Goal: Task Accomplishment & Management: Manage account settings

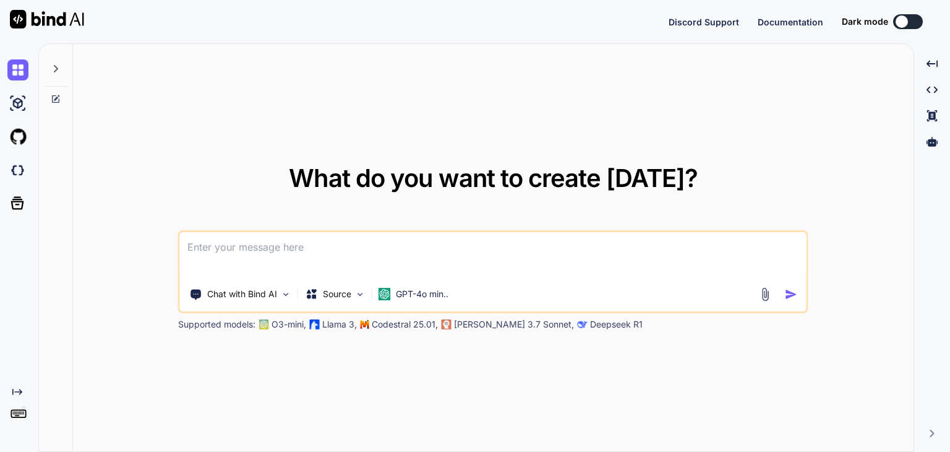
type textarea "x"
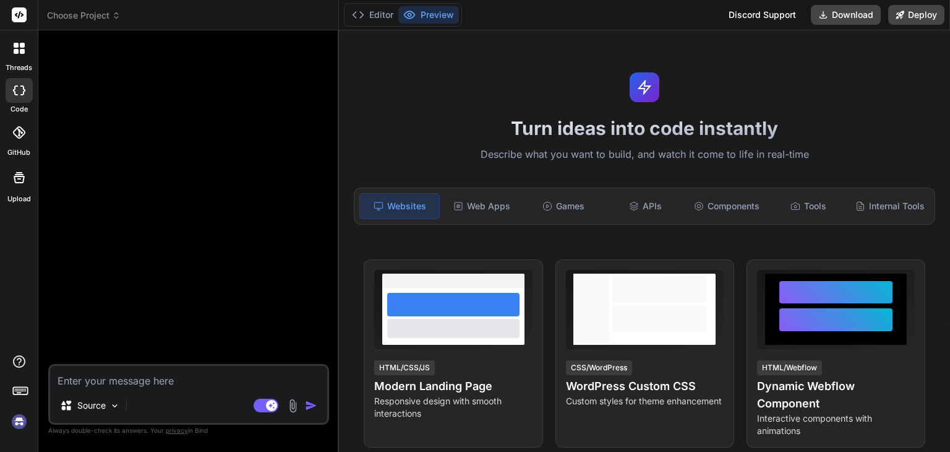
click at [30, 277] on div "threads code GitHub Upload" at bounding box center [19, 226] width 38 height 452
click at [17, 431] on img at bounding box center [19, 421] width 21 height 21
type textarea "x"
click at [19, 422] on img at bounding box center [19, 421] width 21 height 21
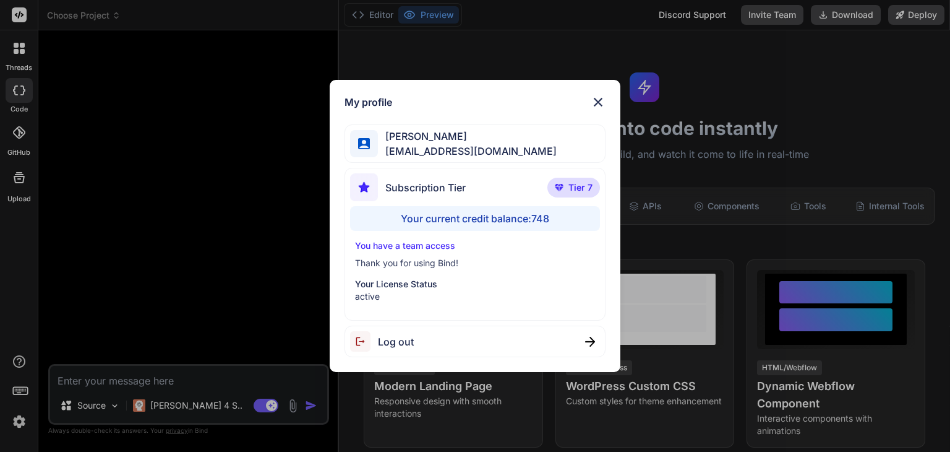
click at [595, 96] on img at bounding box center [598, 102] width 15 height 15
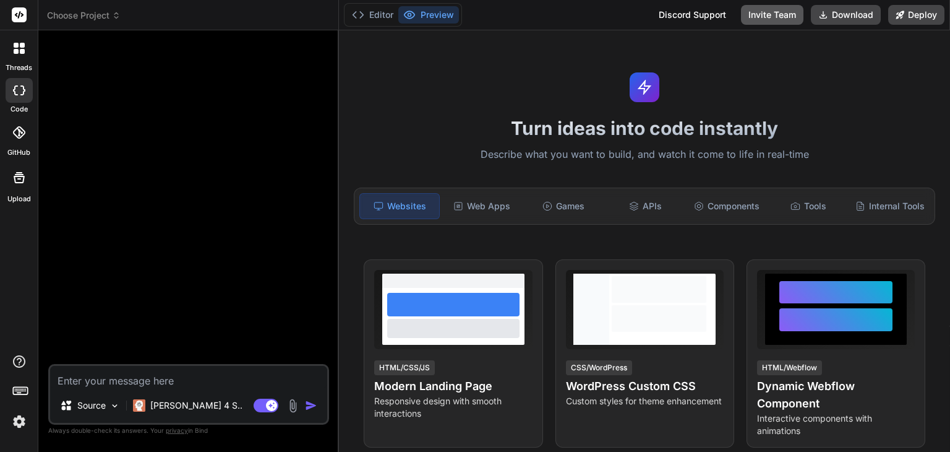
click at [767, 17] on button "Invite Team" at bounding box center [772, 15] width 62 height 20
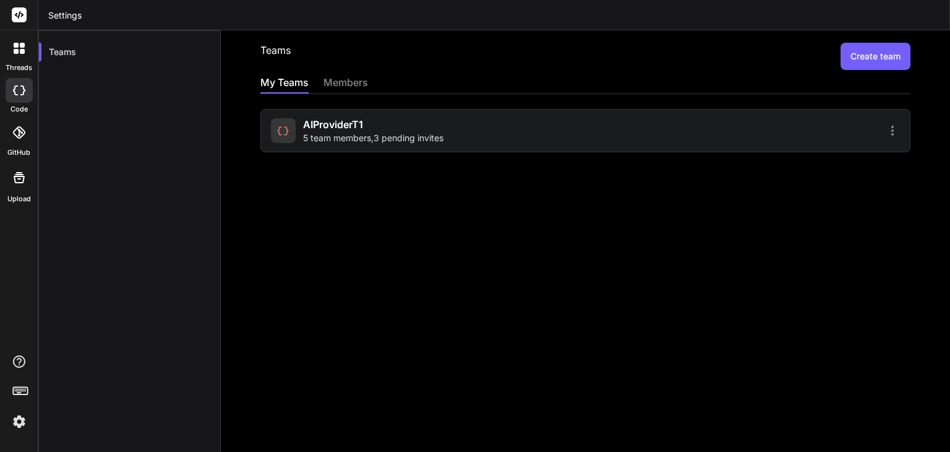
click at [892, 130] on icon at bounding box center [893, 131] width 2 height 10
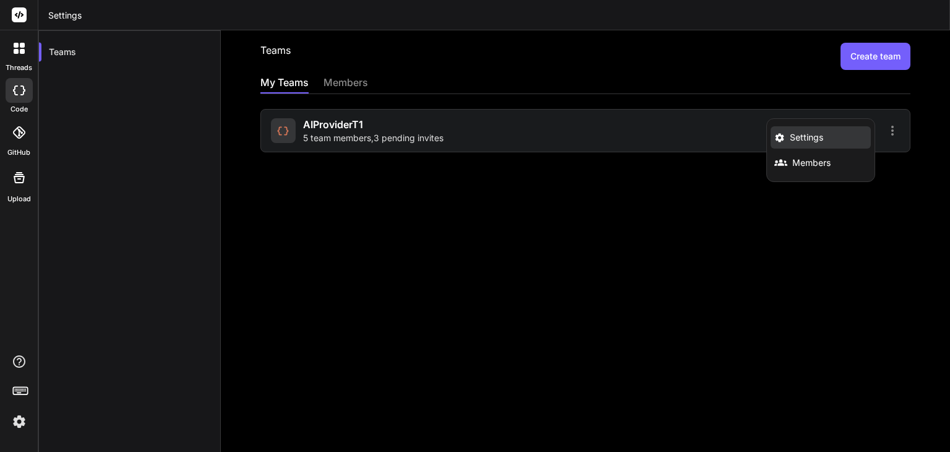
click at [821, 141] on li "Settings" at bounding box center [821, 137] width 100 height 22
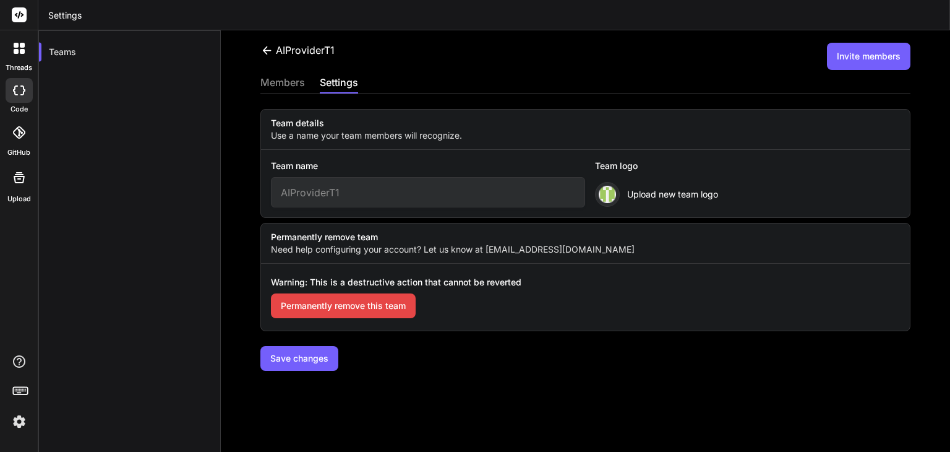
click at [295, 79] on div "members" at bounding box center [283, 83] width 45 height 17
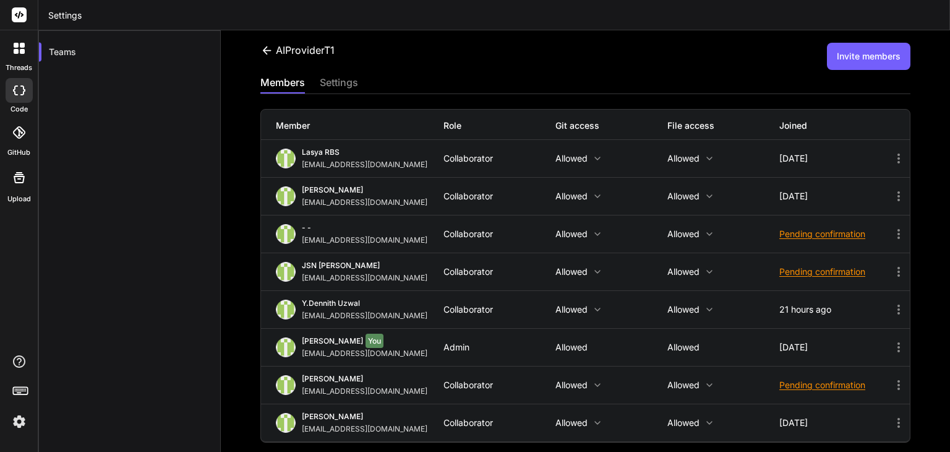
click at [892, 269] on icon at bounding box center [899, 271] width 15 height 15
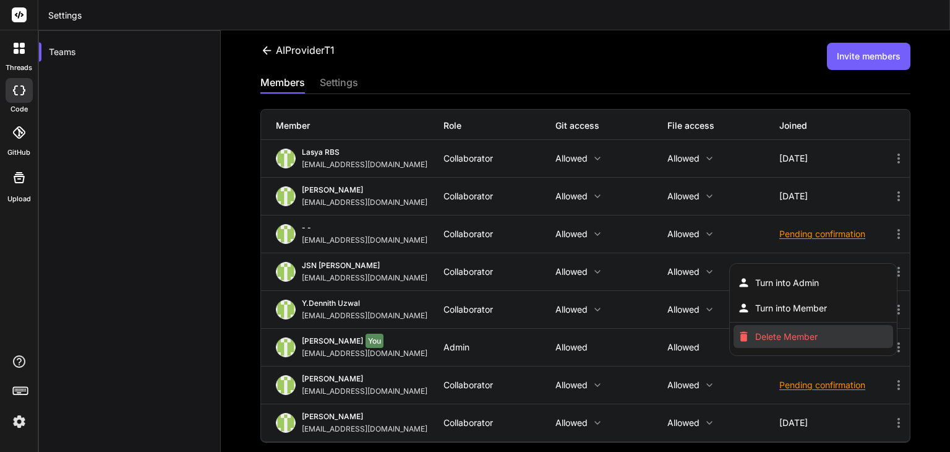
click at [814, 332] on li "Delete Member" at bounding box center [813, 336] width 159 height 23
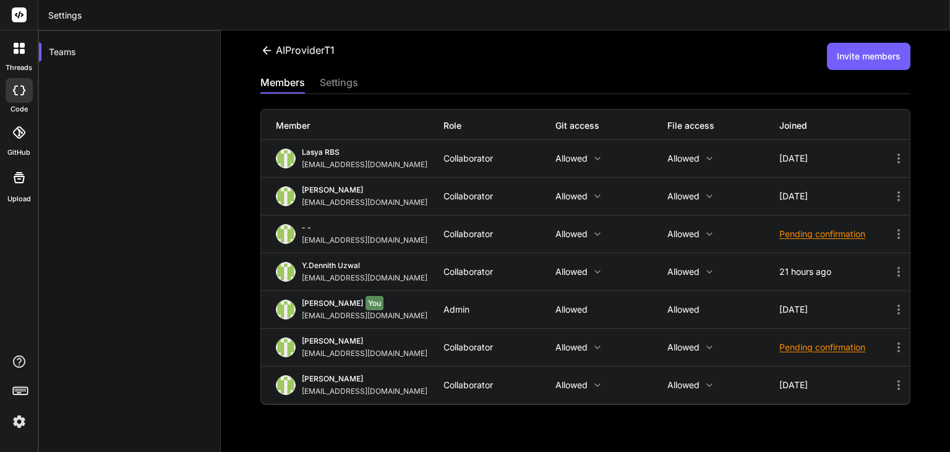
click at [343, 85] on div "settings" at bounding box center [339, 83] width 38 height 17
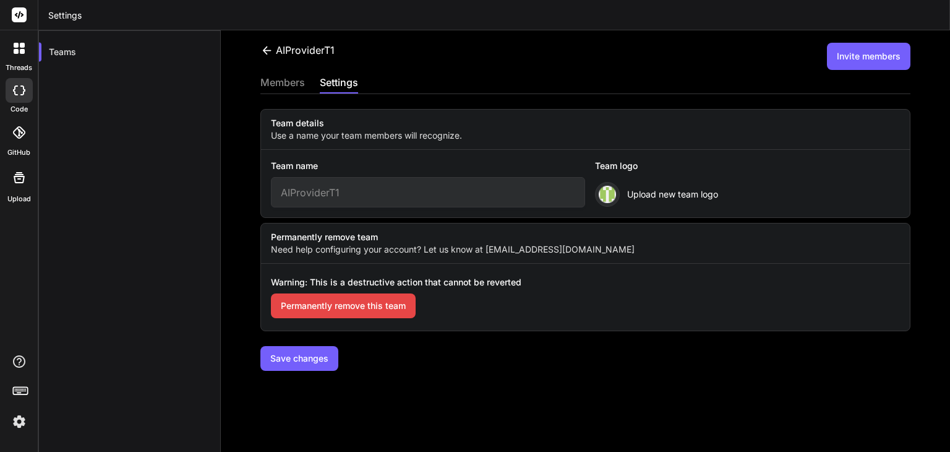
click at [275, 50] on div "AIProviderT1" at bounding box center [298, 50] width 74 height 15
click at [17, 418] on img at bounding box center [19, 421] width 21 height 21
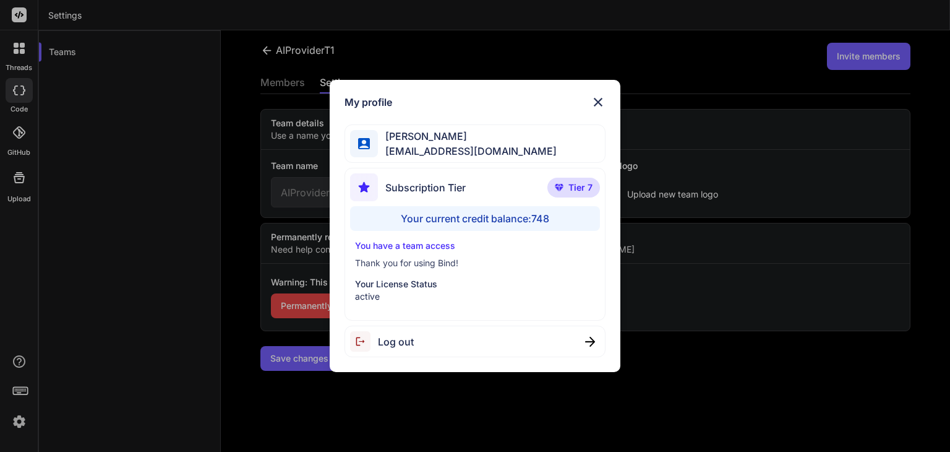
click at [455, 335] on div "Log out" at bounding box center [475, 341] width 261 height 32
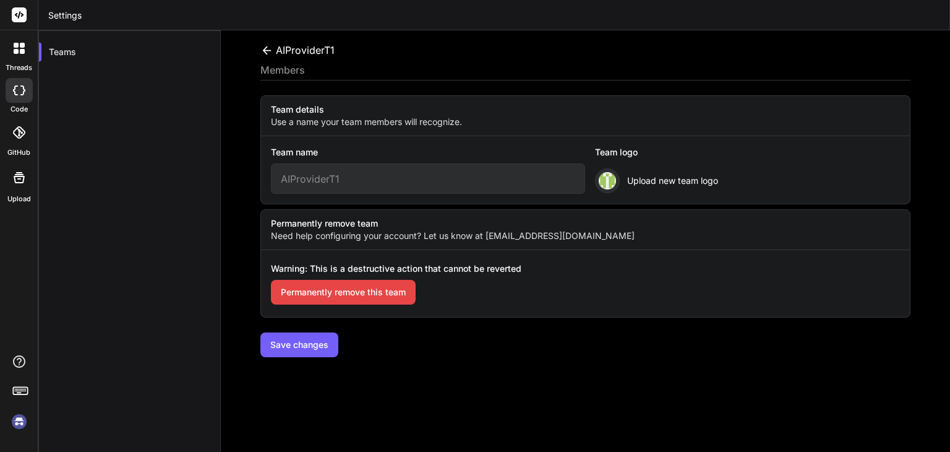
click at [408, 179] on input "AIProviderT1" at bounding box center [428, 178] width 315 height 30
click at [20, 420] on img at bounding box center [19, 421] width 21 height 21
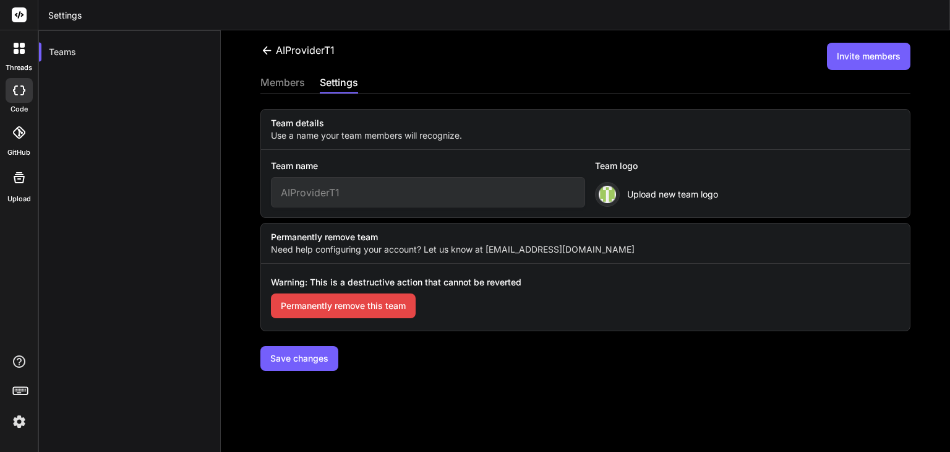
click at [282, 90] on div "members" at bounding box center [283, 83] width 45 height 17
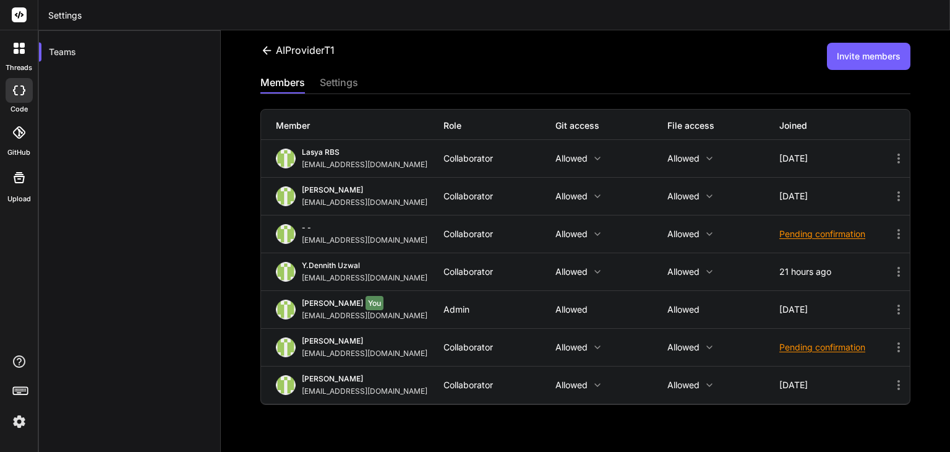
click at [356, 74] on div "AIProviderT1 Invite members members settings Member Role Git access File access…" at bounding box center [586, 240] width 730 height 421
click at [347, 79] on div "settings" at bounding box center [339, 83] width 38 height 17
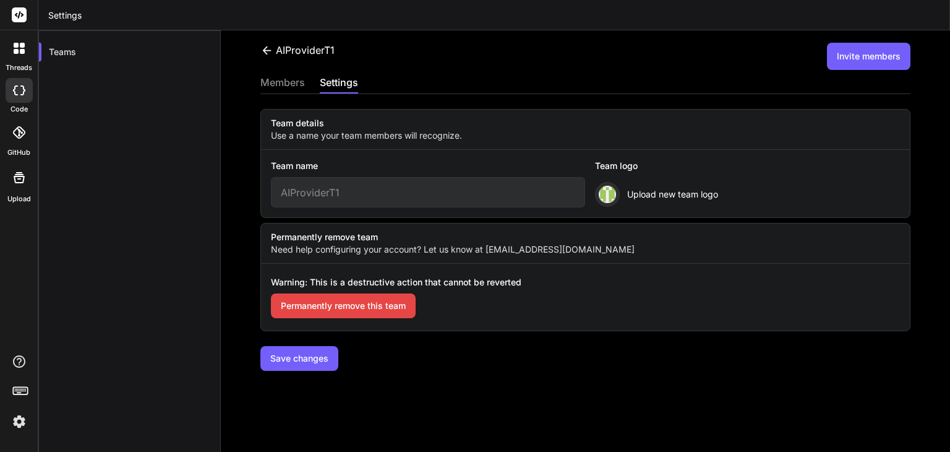
click at [468, 187] on input "AIProviderT1" at bounding box center [428, 192] width 315 height 30
type input "AIProviderT7B1"
click at [613, 112] on div "Team details Use a name your team members will recognize." at bounding box center [585, 130] width 649 height 40
click at [302, 358] on button "Save changes" at bounding box center [300, 358] width 78 height 25
click at [265, 52] on icon at bounding box center [267, 50] width 9 height 8
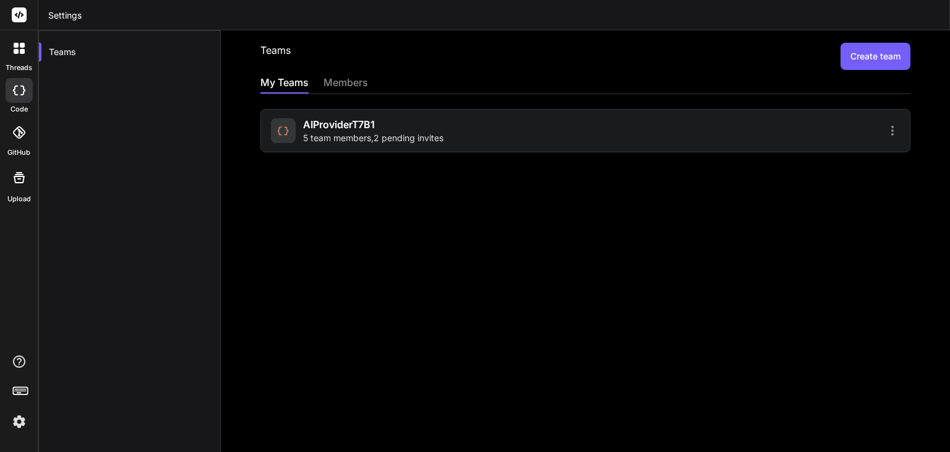
click at [286, 124] on icon at bounding box center [283, 130] width 13 height 13
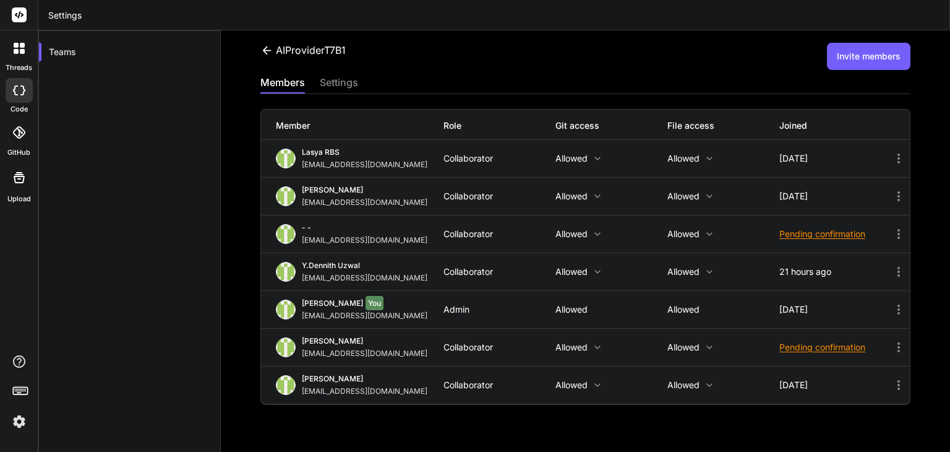
click at [17, 389] on rect at bounding box center [17, 389] width 1 height 1
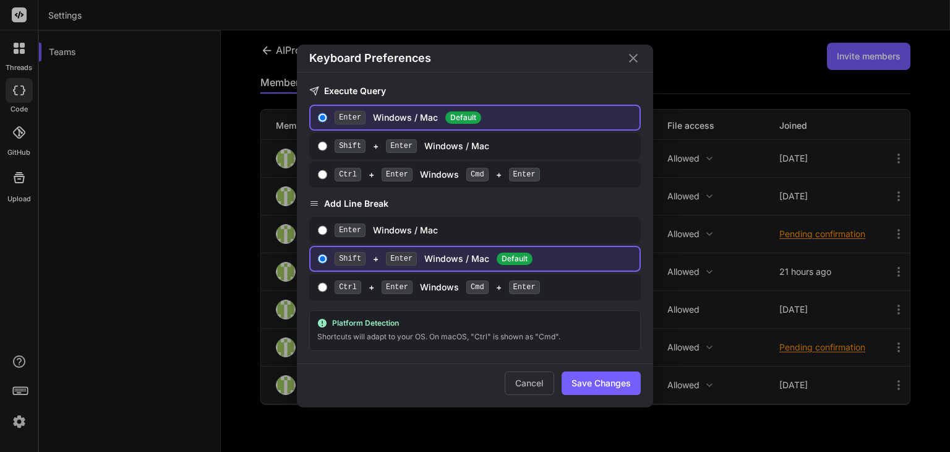
click at [319, 151] on input "Shift + Enter Windows / Mac" at bounding box center [322, 146] width 9 height 10
radio input "true"
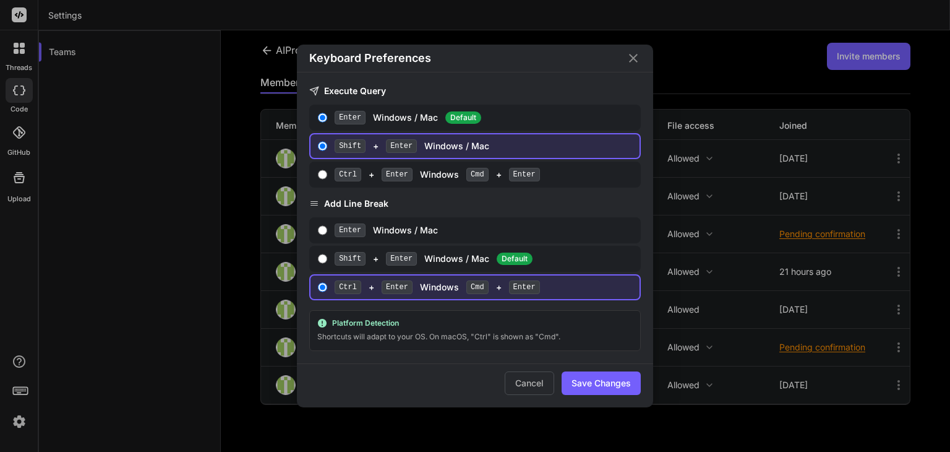
click at [321, 173] on input "Ctrl + Enter Windows Cmd + Enter" at bounding box center [322, 175] width 9 height 10
radio input "true"
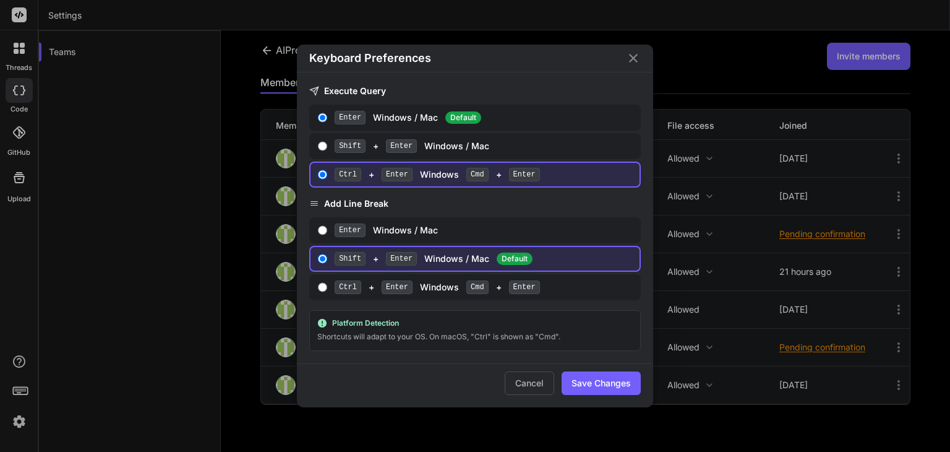
click at [321, 228] on input "Enter Windows / Mac" at bounding box center [322, 230] width 9 height 10
radio input "true"
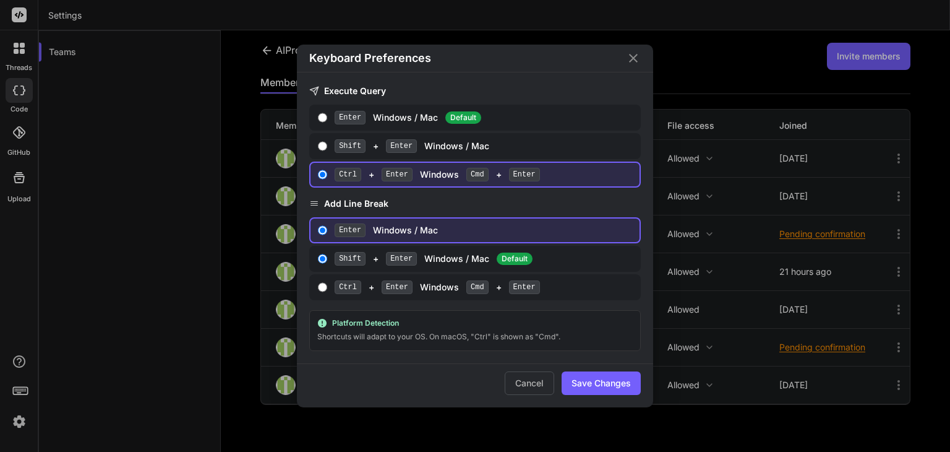
click at [319, 254] on input "Shift + Enter Windows / Mac Default" at bounding box center [322, 259] width 9 height 10
radio input "true"
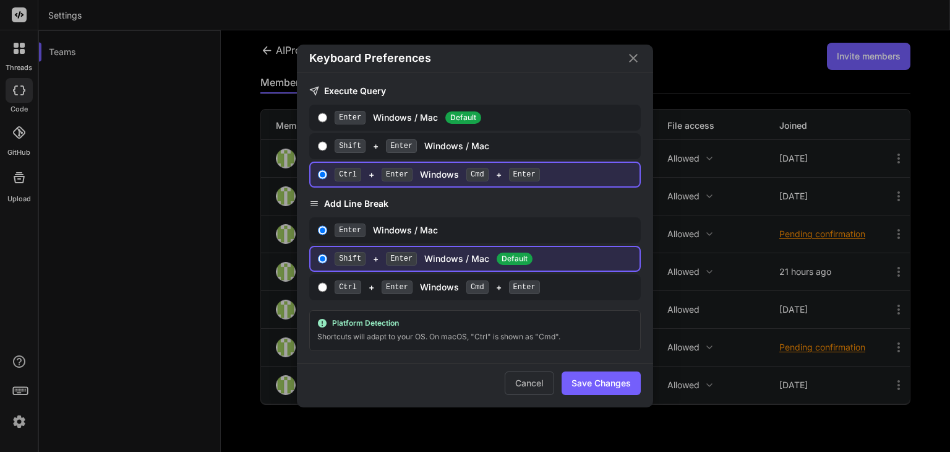
click at [319, 121] on input "Enter Windows / Mac Default" at bounding box center [322, 118] width 9 height 10
radio input "true"
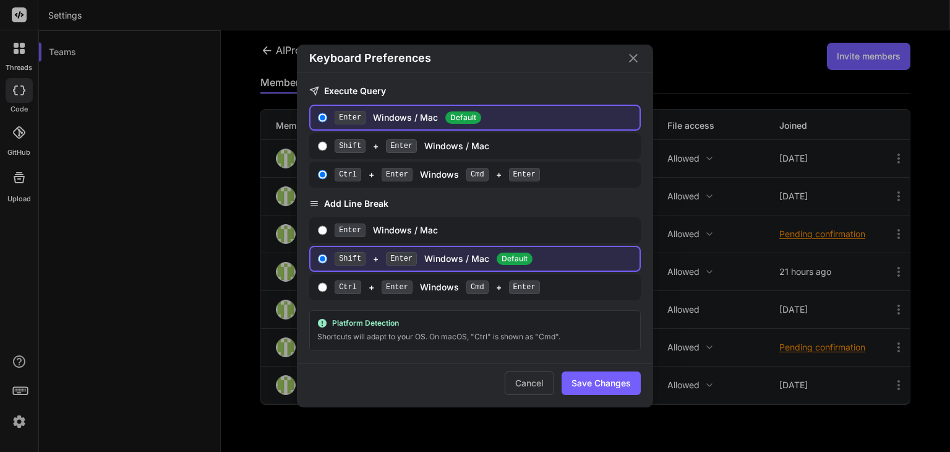
click at [619, 378] on button "Save Changes" at bounding box center [601, 383] width 79 height 24
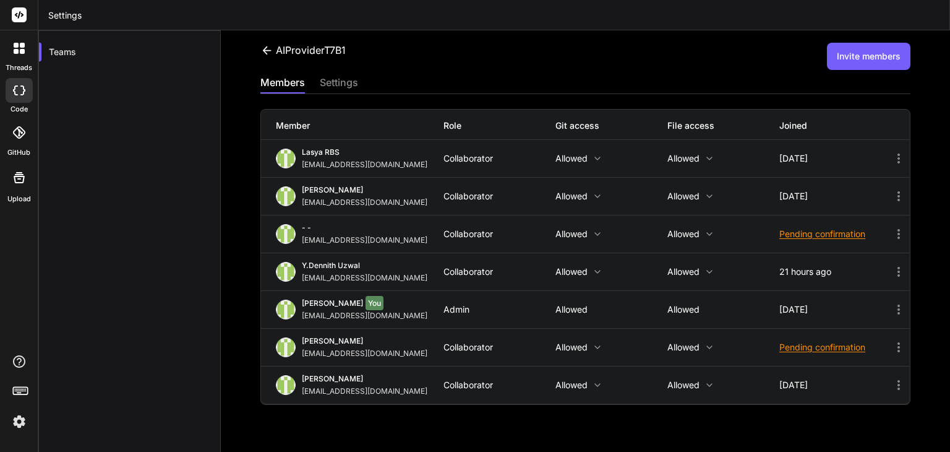
click at [20, 137] on icon at bounding box center [18, 132] width 12 height 12
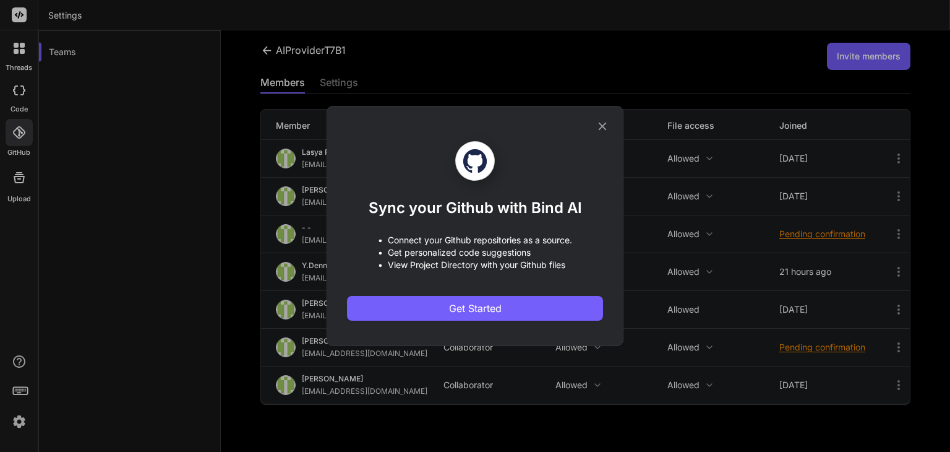
click at [19, 163] on div "Sync your Github with Bind AI • Connect your Github repositories as a source. •…" at bounding box center [475, 226] width 950 height 452
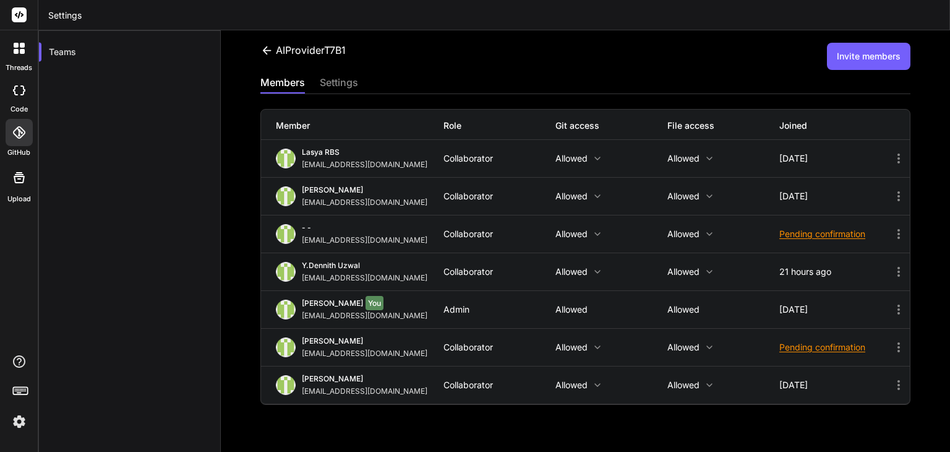
click at [19, 184] on div at bounding box center [19, 178] width 30 height 30
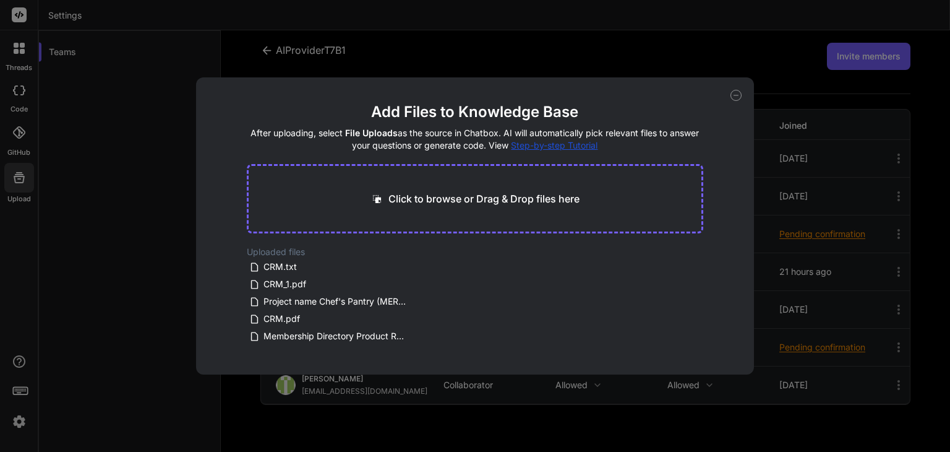
click at [738, 97] on icon at bounding box center [736, 95] width 11 height 11
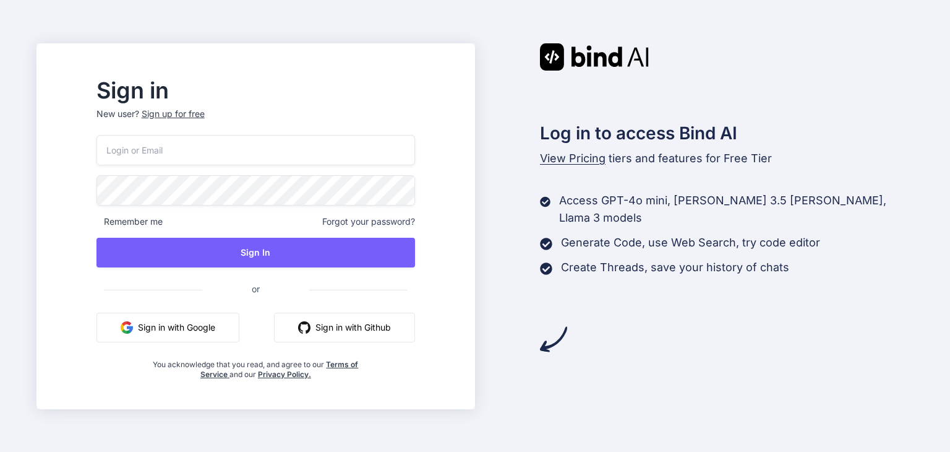
click at [343, 147] on input "email" at bounding box center [256, 150] width 319 height 30
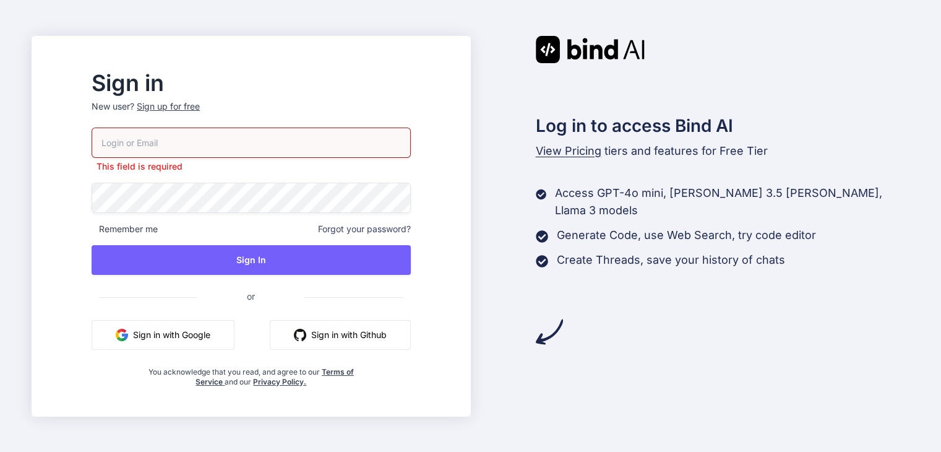
type input "[EMAIL_ADDRESS][DOMAIN_NAME]"
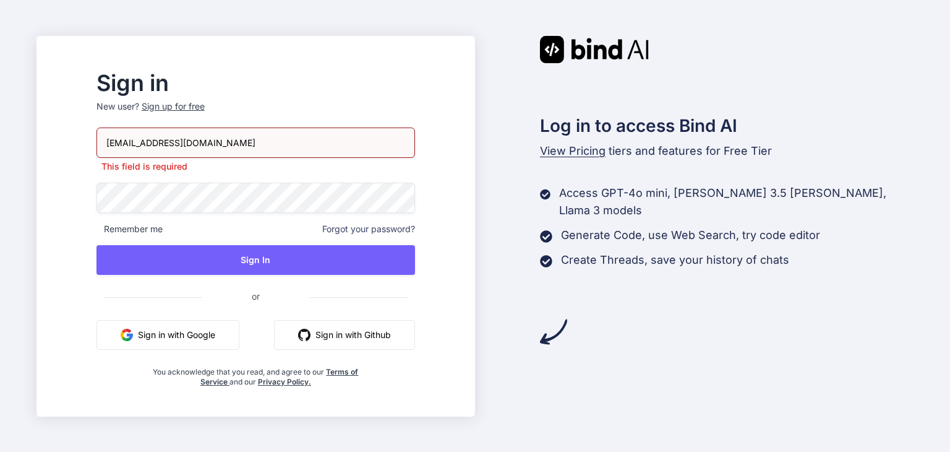
click at [222, 140] on input "[EMAIL_ADDRESS][DOMAIN_NAME]" at bounding box center [256, 142] width 319 height 30
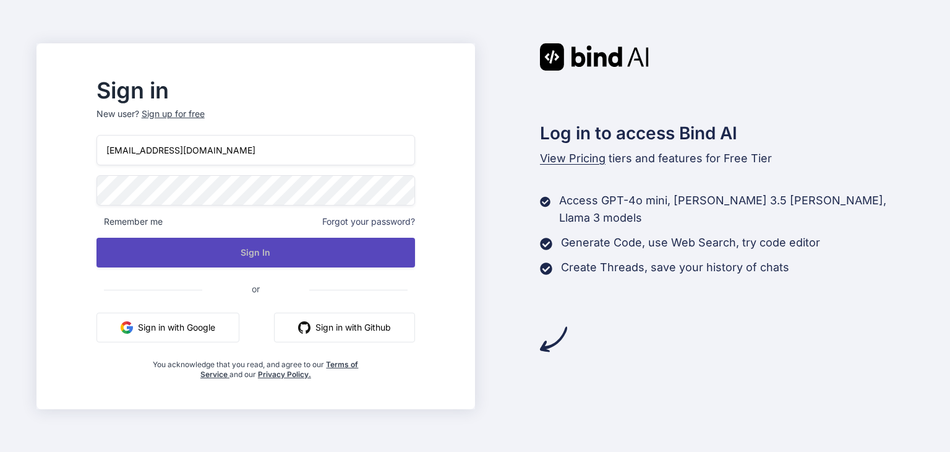
click at [191, 264] on button "Sign In" at bounding box center [256, 253] width 319 height 30
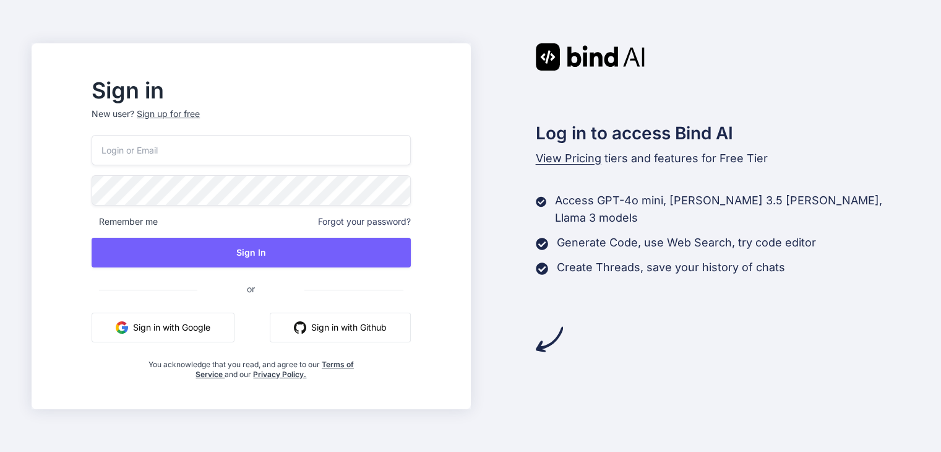
click at [245, 163] on input "email" at bounding box center [251, 150] width 319 height 30
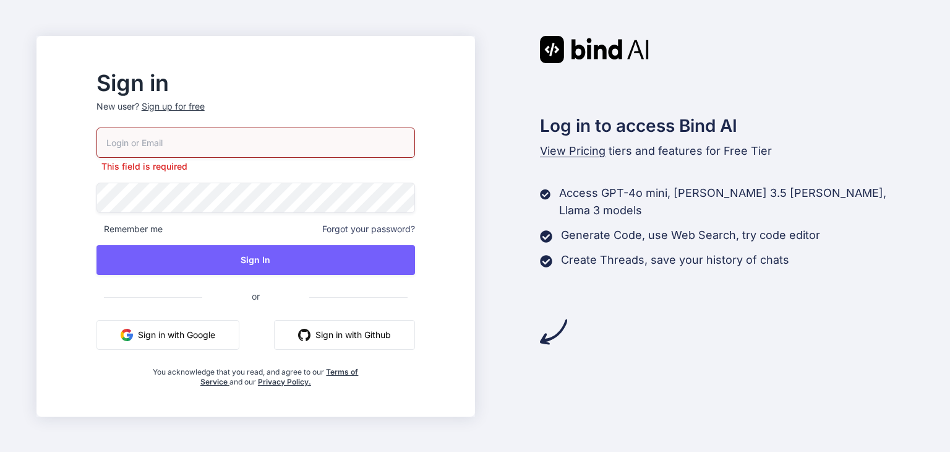
type input "[EMAIL_ADDRESS][DOMAIN_NAME]"
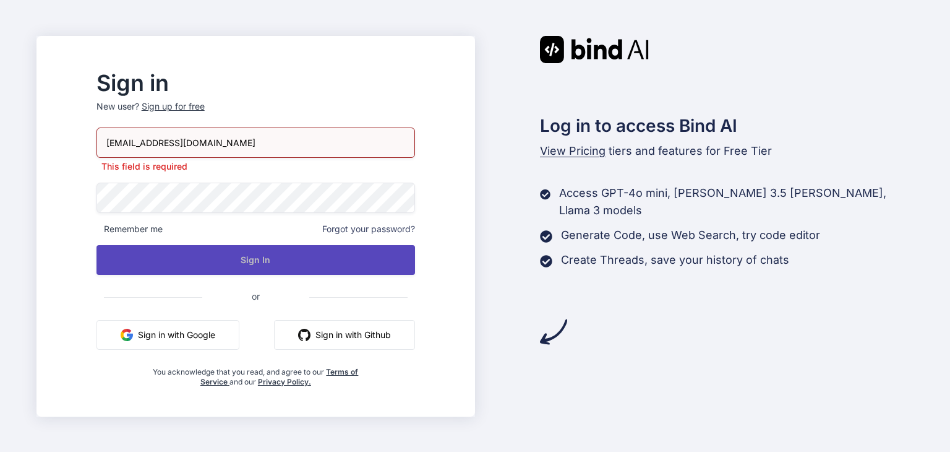
click at [203, 254] on button "Sign In" at bounding box center [256, 260] width 319 height 30
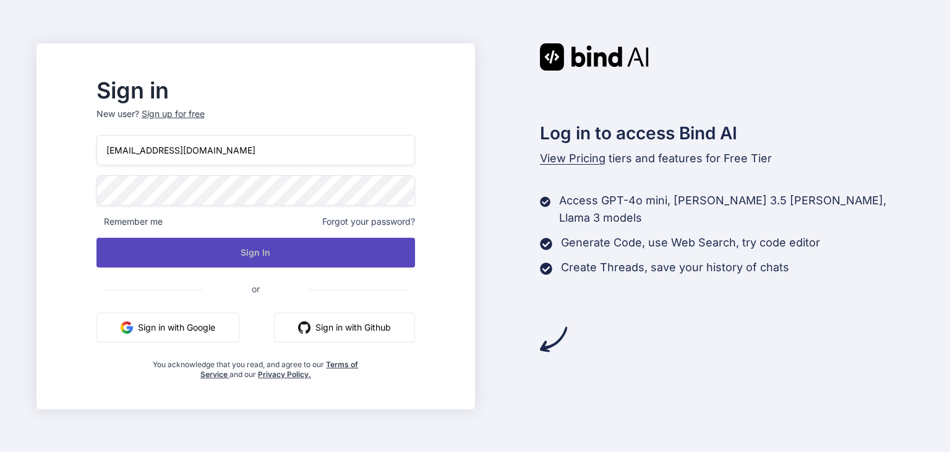
click at [270, 251] on button "Sign In" at bounding box center [256, 253] width 319 height 30
